Goal: Task Accomplishment & Management: Complete application form

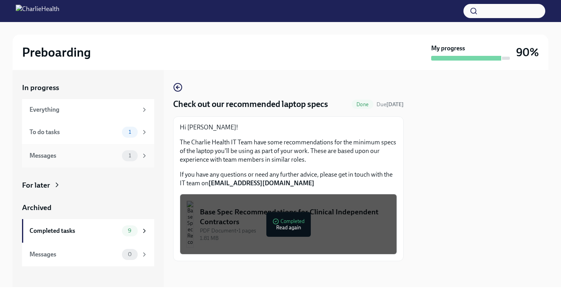
click at [85, 153] on div "Messages" at bounding box center [74, 156] width 89 height 9
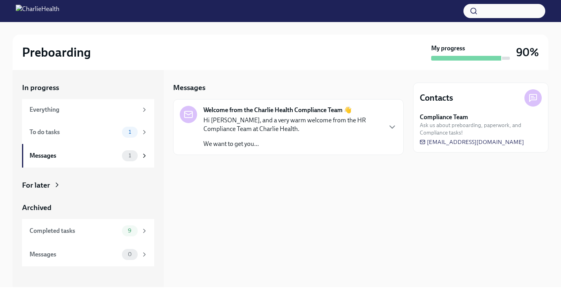
click at [285, 134] on div "Hi [PERSON_NAME], and a very warm welcome from the HR Compliance Team at Charli…" at bounding box center [292, 132] width 178 height 32
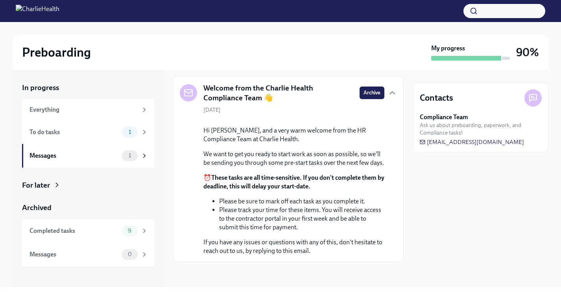
scroll to position [74, 0]
click at [117, 131] on div "To do tasks" at bounding box center [74, 132] width 89 height 9
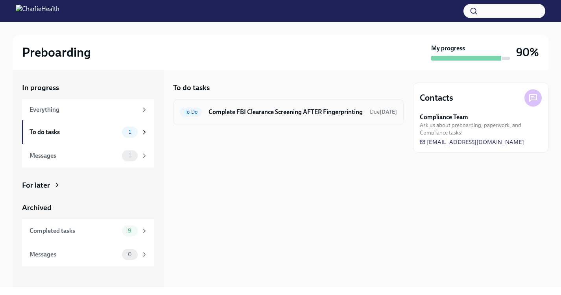
click at [283, 113] on h6 "Complete FBI Clearance Screening AFTER Fingerprinting" at bounding box center [286, 112] width 155 height 9
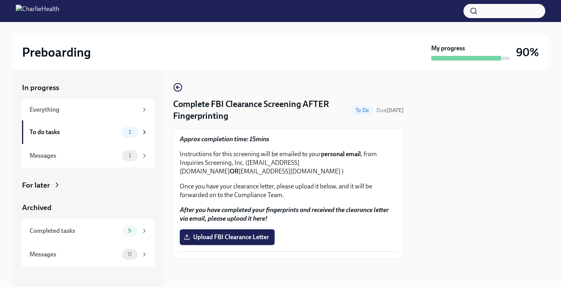
click at [227, 240] on span "Upload FBI Clearance Letter" at bounding box center [227, 237] width 84 height 8
click at [0, 0] on input "Upload FBI Clearance Letter" at bounding box center [0, 0] width 0 height 0
click at [239, 168] on strong "OR" at bounding box center [234, 171] width 9 height 7
drag, startPoint x: 351, startPoint y: 163, endPoint x: 248, endPoint y: 163, distance: 103.1
click at [248, 163] on p "Instructions for this screening will be emailed to your personal email , from I…" at bounding box center [288, 163] width 217 height 26
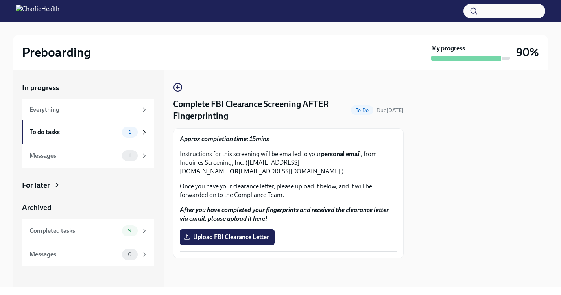
copy p "[EMAIL_ADDRESS][DOMAIN_NAME]"
click at [227, 164] on p "Instructions for this screening will be emailed to your personal email , from I…" at bounding box center [288, 163] width 217 height 26
click at [240, 166] on p "Instructions for this screening will be emailed to your personal email , from I…" at bounding box center [288, 163] width 217 height 26
drag, startPoint x: 243, startPoint y: 165, endPoint x: 179, endPoint y: 161, distance: 63.9
click at [179, 161] on div "Approx completion time: 15mins Instructions for this screening will be emailed …" at bounding box center [288, 193] width 231 height 130
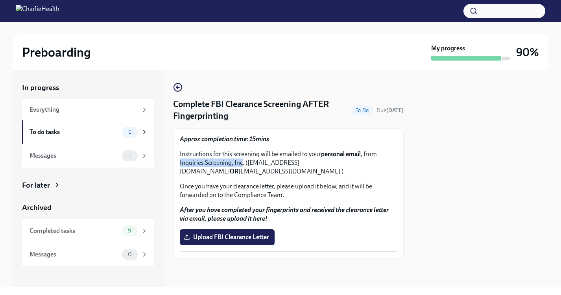
click at [198, 164] on p "Instructions for this screening will be emailed to your personal email , from I…" at bounding box center [288, 163] width 217 height 26
drag, startPoint x: 244, startPoint y: 165, endPoint x: 180, endPoint y: 163, distance: 64.2
click at [180, 162] on p "Instructions for this screening will be emailed to your personal email , from I…" at bounding box center [288, 163] width 217 height 26
copy p "Inquiries Screening, Inc."
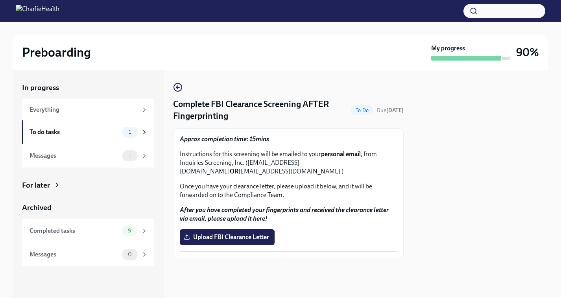
click at [103, 272] on div "In progress Everything To do tasks 1 Messages 1 For later Archived Completed ta…" at bounding box center [88, 184] width 151 height 228
